Goal: Find specific fact: Find specific fact

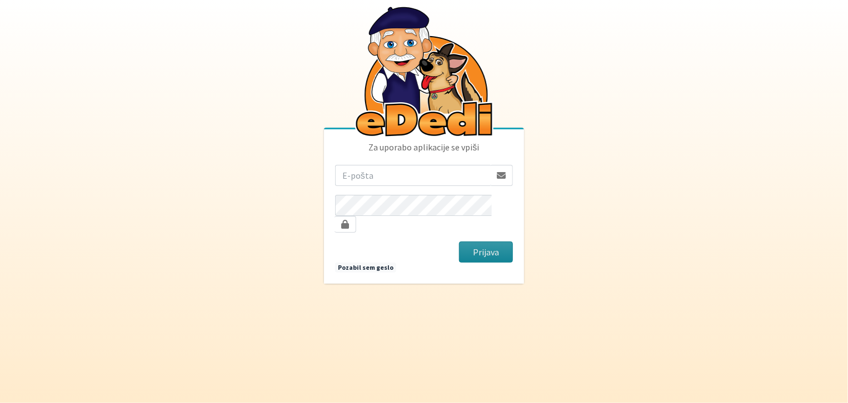
type input "[EMAIL_ADDRESS][DOMAIN_NAME]"
click at [484, 245] on button "Prijava" at bounding box center [486, 252] width 54 height 21
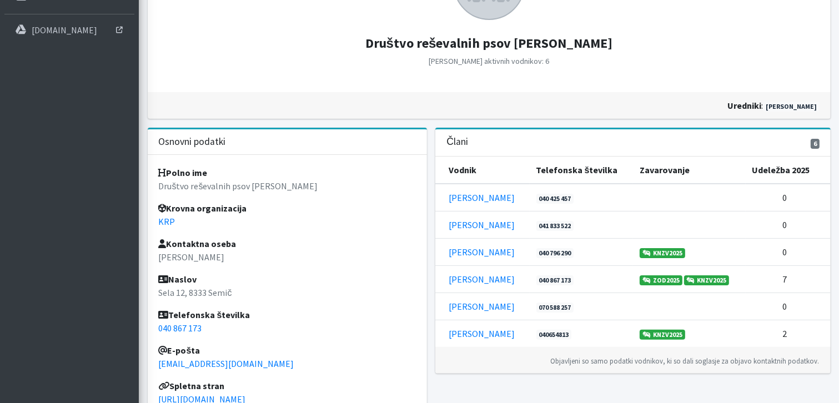
scroll to position [222, 0]
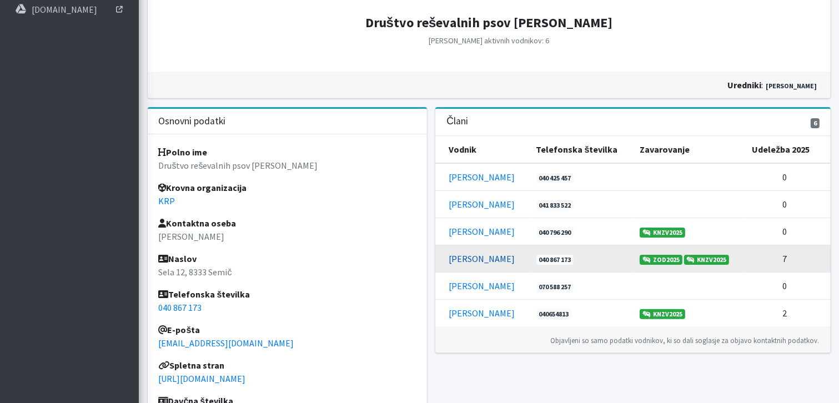
click at [477, 259] on link "[PERSON_NAME]" at bounding box center [482, 258] width 66 height 11
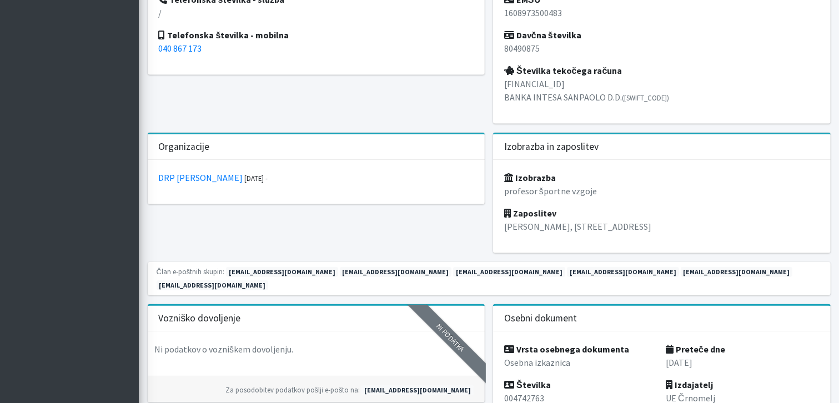
scroll to position [611, 0]
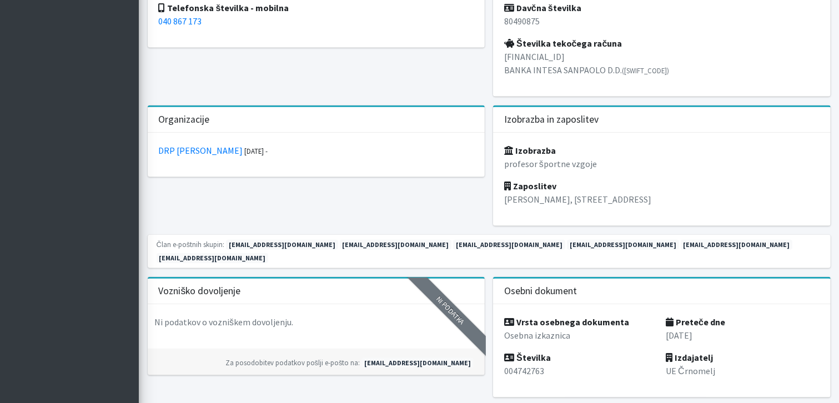
drag, startPoint x: 596, startPoint y: 52, endPoint x: 501, endPoint y: 56, distance: 94.6
copy p "SI56 1010 0006 2470 905"
